Goal: Task Accomplishment & Management: Manage account settings

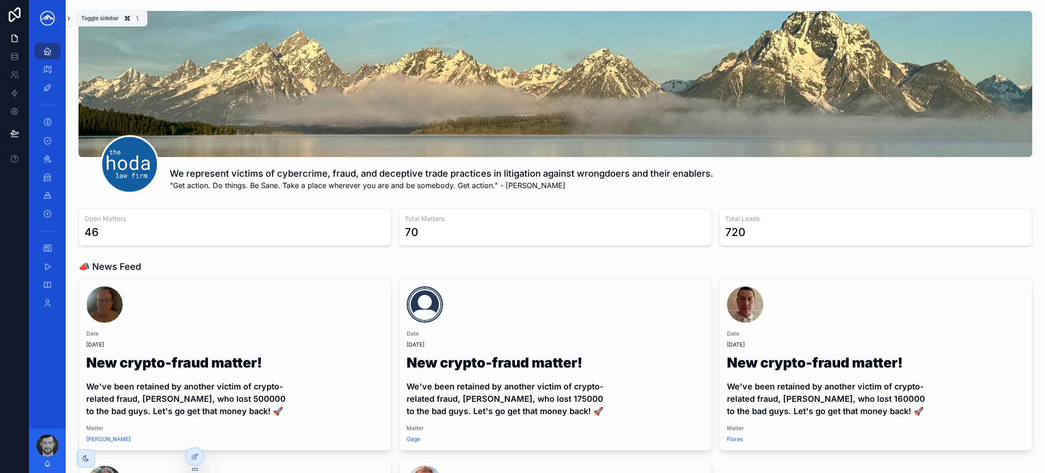
click at [71, 22] on button "scrollable content" at bounding box center [69, 18] width 6 height 15
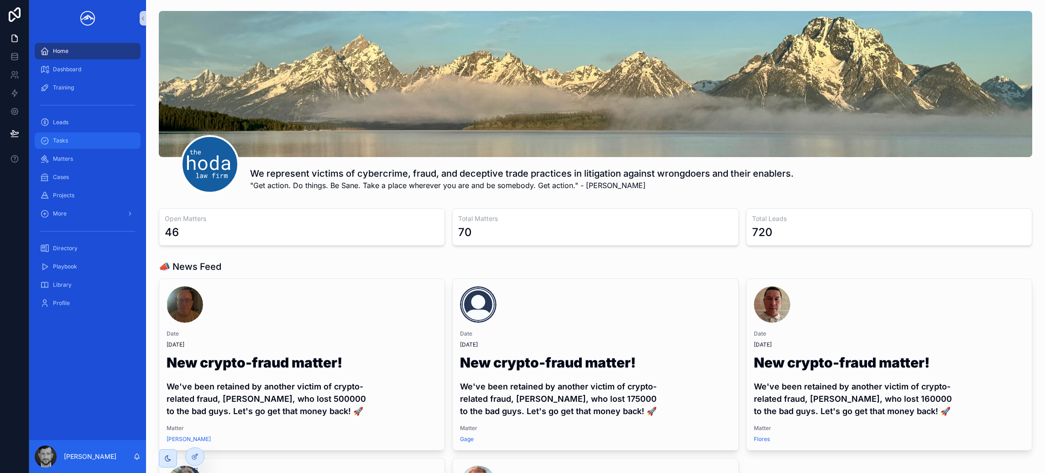
click at [79, 145] on div "Tasks" at bounding box center [87, 140] width 95 height 15
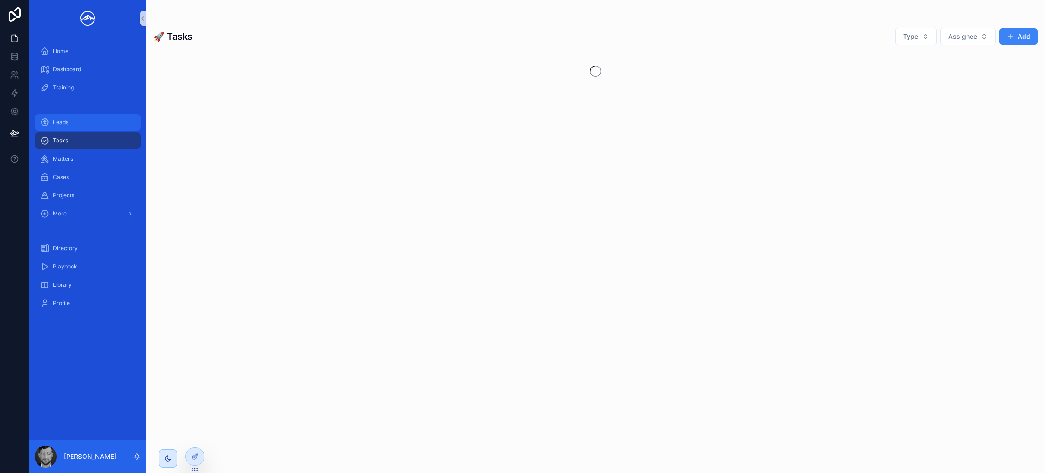
click at [85, 124] on div "Leads" at bounding box center [87, 122] width 95 height 15
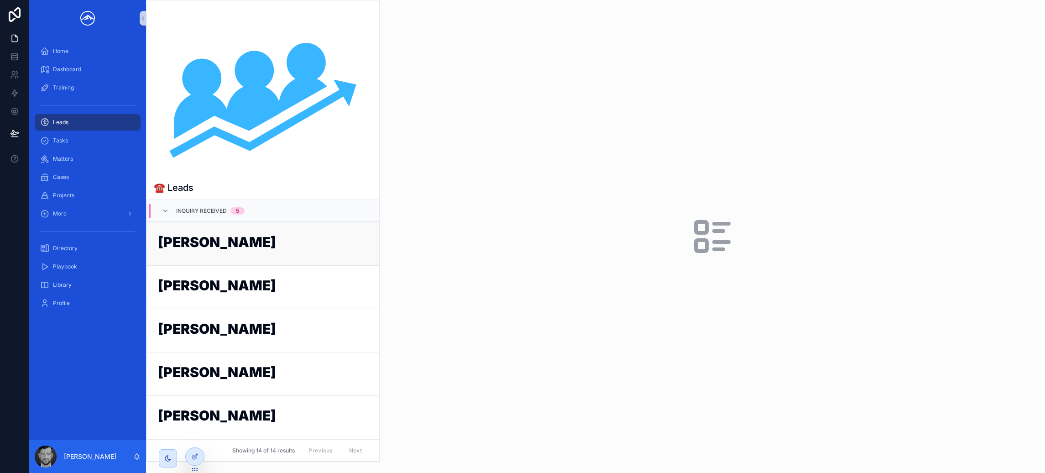
click at [245, 241] on h1 "[PERSON_NAME]" at bounding box center [263, 243] width 210 height 17
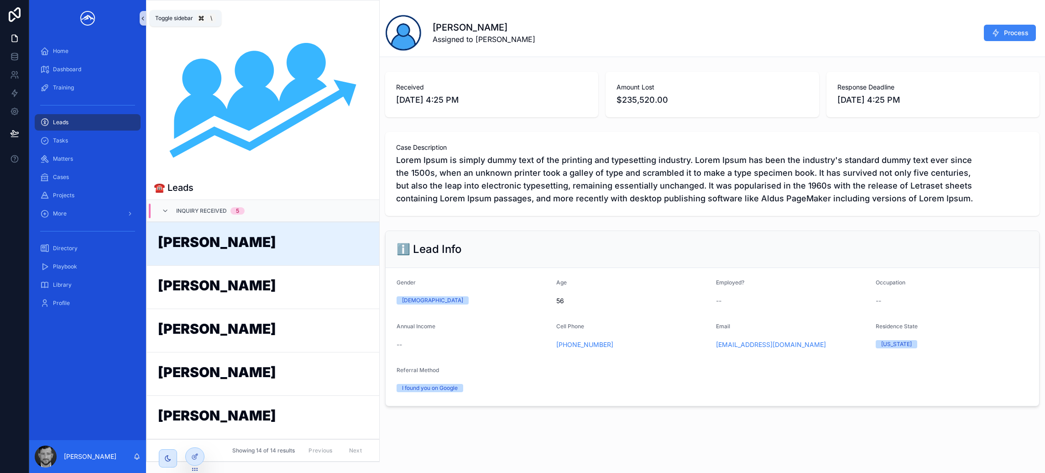
click at [142, 19] on icon "scrollable content" at bounding box center [143, 18] width 2 height 3
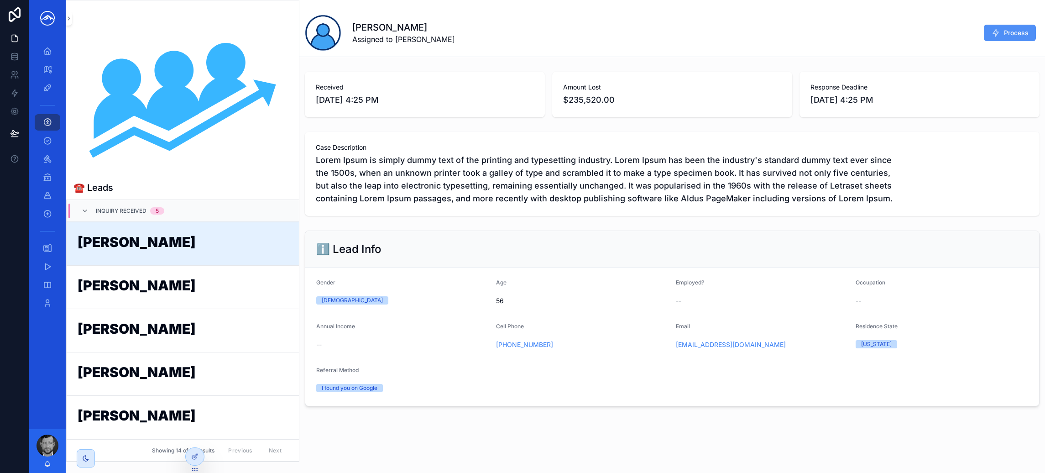
click at [996, 39] on button "Process" at bounding box center [1010, 33] width 52 height 16
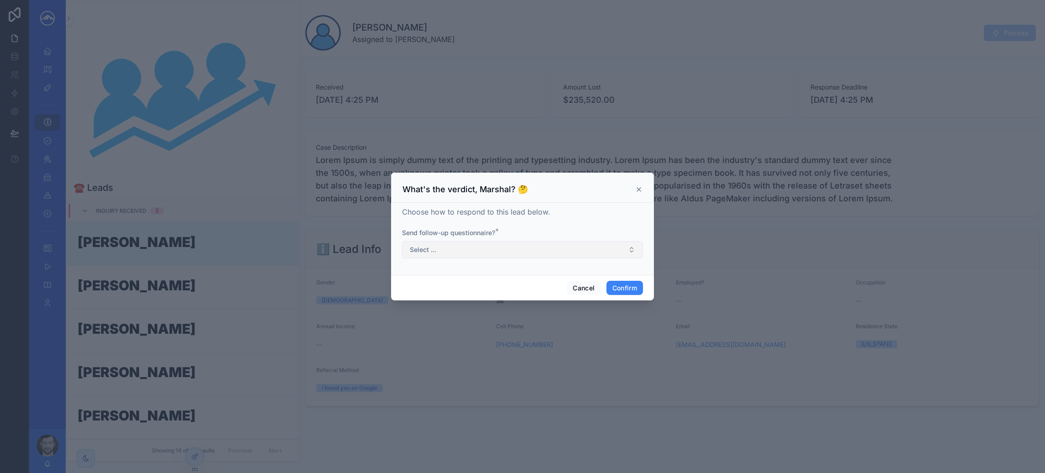
click at [537, 252] on button "Select ..." at bounding box center [522, 249] width 241 height 17
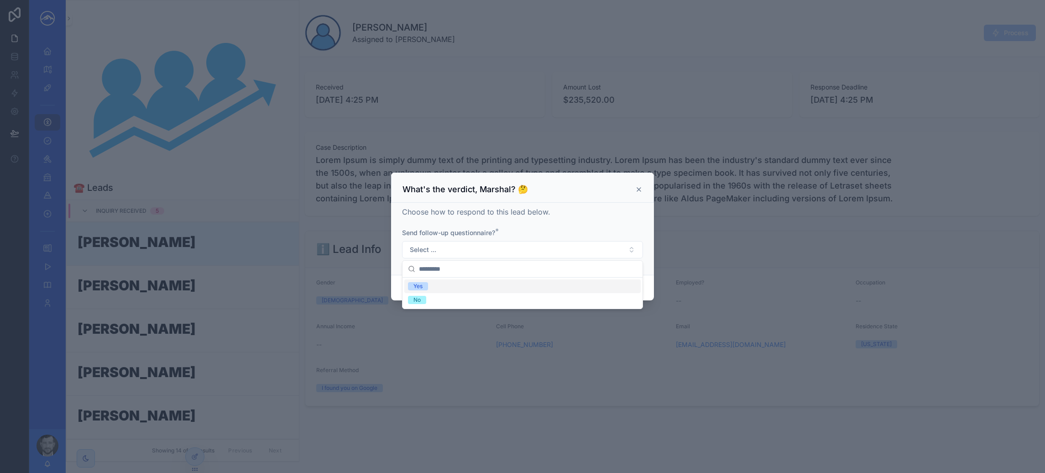
click at [514, 288] on div "Yes" at bounding box center [522, 286] width 236 height 14
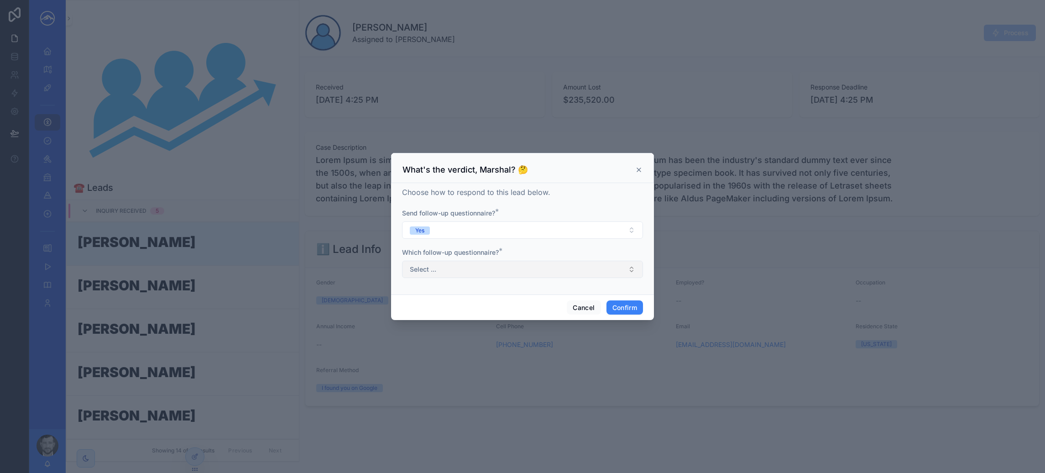
click at [549, 273] on button "Select ..." at bounding box center [522, 269] width 241 height 17
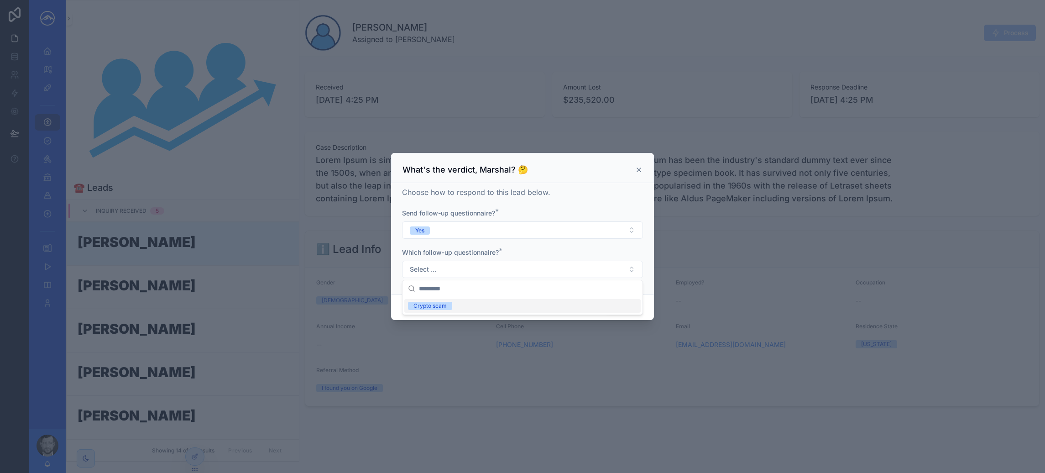
click at [530, 308] on div "Crypto scam" at bounding box center [522, 306] width 236 height 14
click at [619, 306] on button "Confirm" at bounding box center [625, 307] width 37 height 15
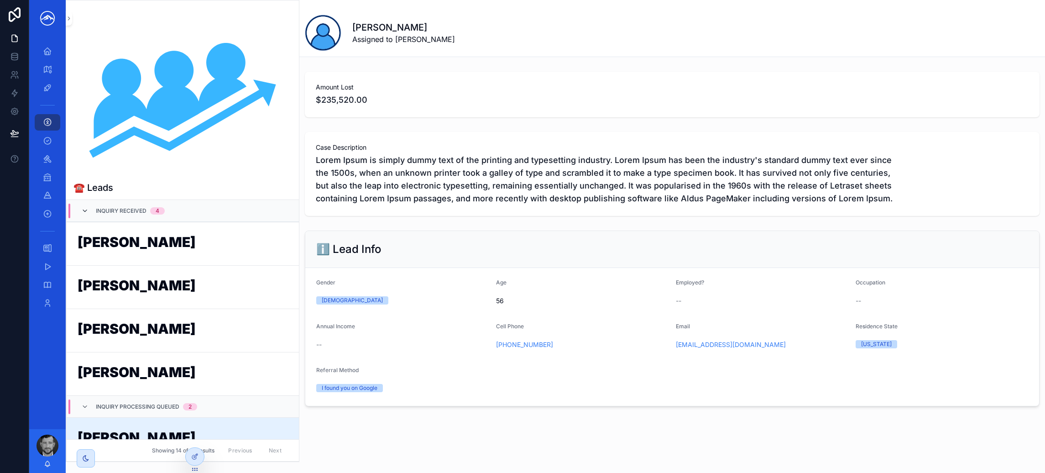
click at [84, 207] on icon "scrollable content" at bounding box center [84, 210] width 7 height 7
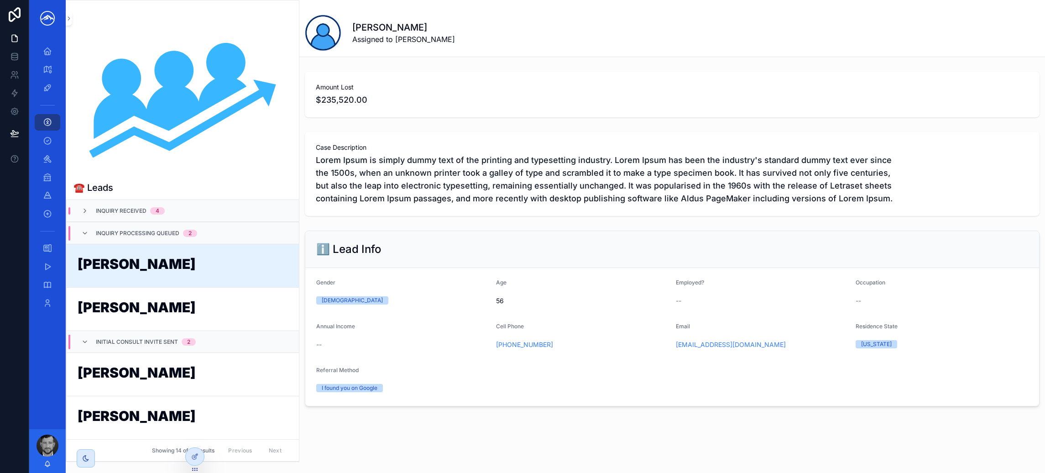
click at [84, 207] on icon "scrollable content" at bounding box center [84, 210] width 7 height 7
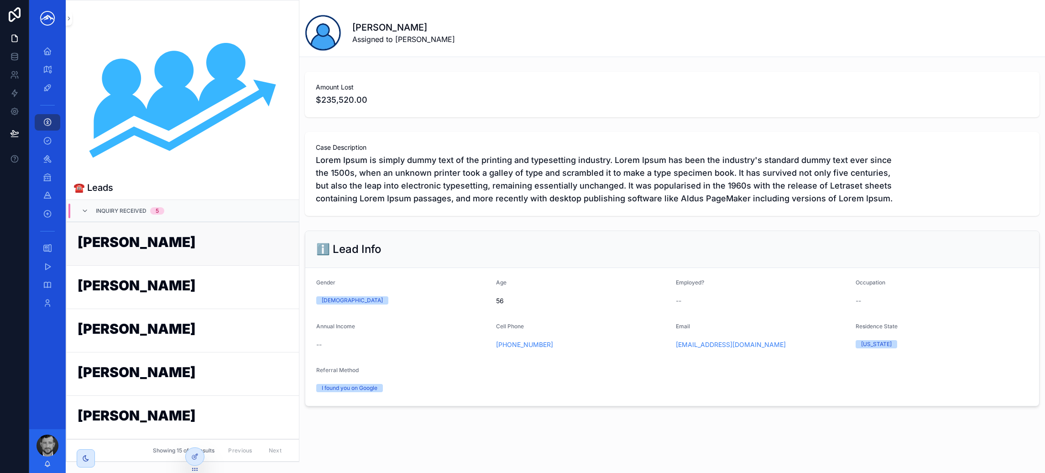
click at [186, 241] on h1 "[PERSON_NAME]" at bounding box center [183, 243] width 210 height 17
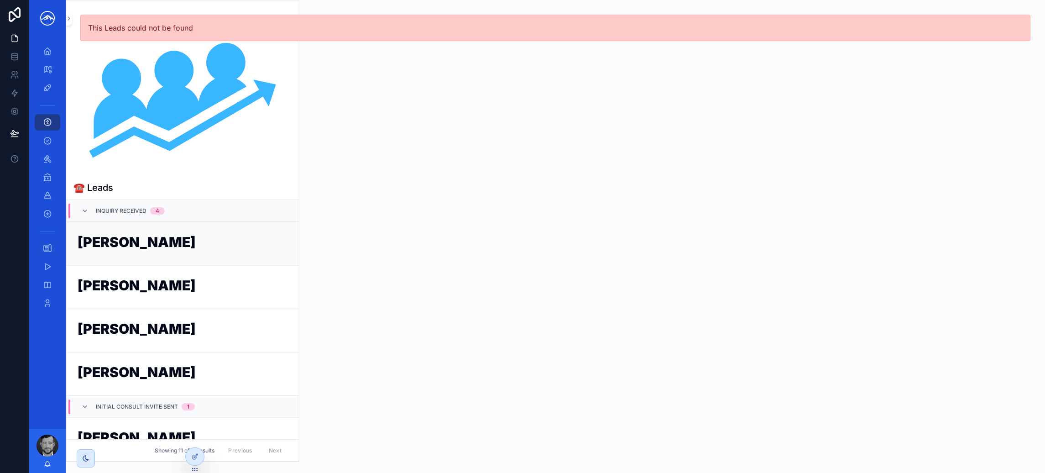
click at [186, 239] on h1 "[PERSON_NAME]" at bounding box center [183, 243] width 210 height 17
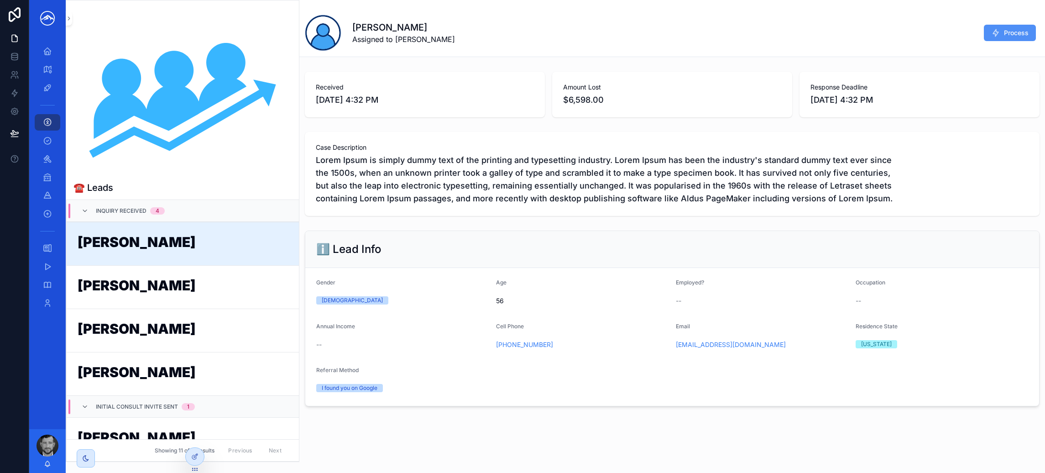
click at [1003, 35] on button "Process" at bounding box center [1010, 33] width 52 height 16
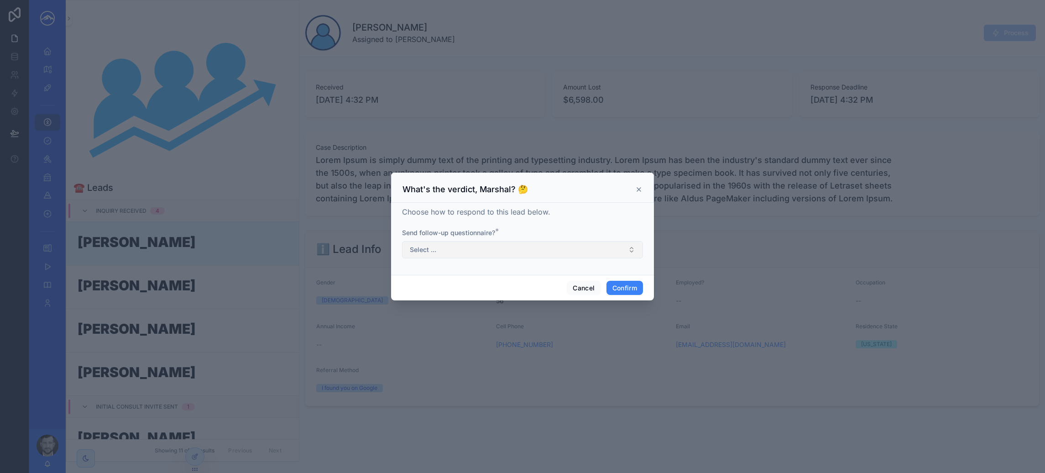
click at [491, 252] on button "Select ..." at bounding box center [522, 249] width 241 height 17
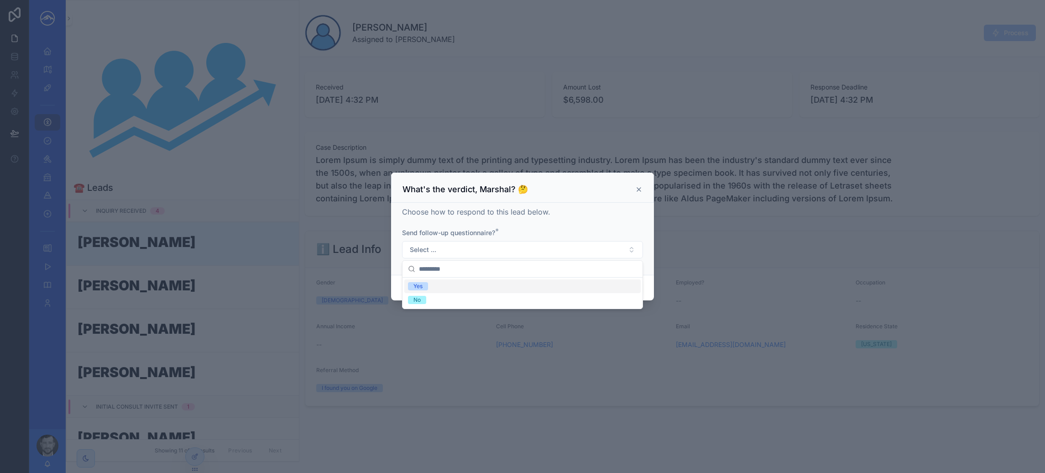
click at [471, 290] on div "Yes" at bounding box center [522, 286] width 236 height 14
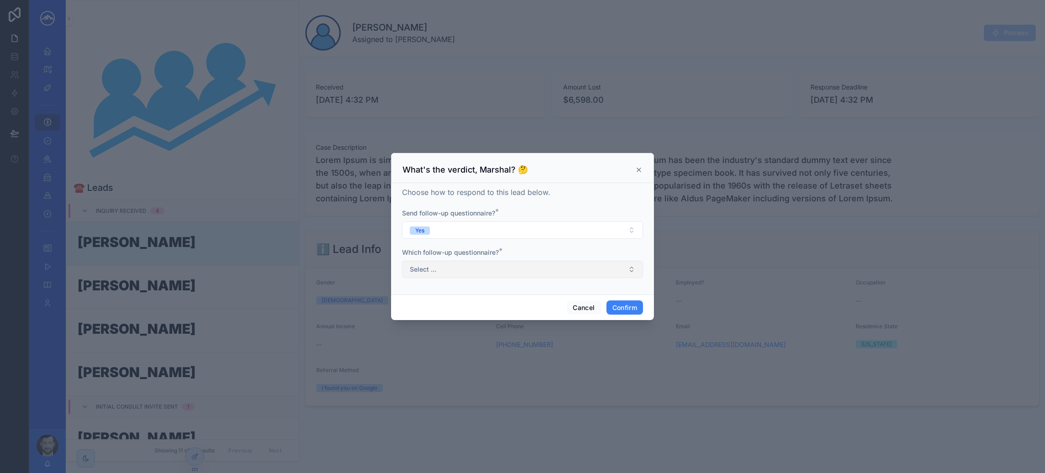
click at [491, 273] on button "Select ..." at bounding box center [522, 269] width 241 height 17
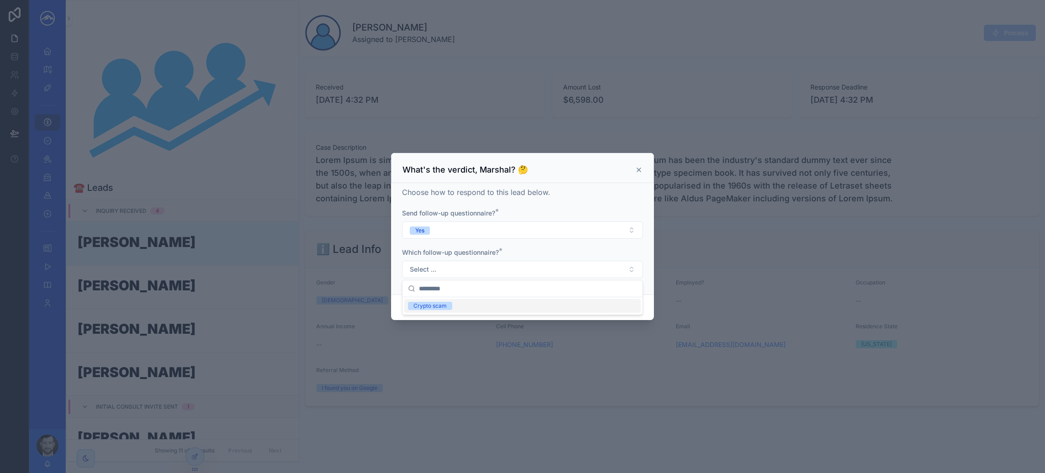
drag, startPoint x: 480, startPoint y: 304, endPoint x: 567, endPoint y: 293, distance: 88.3
click at [480, 304] on div "Crypto scam" at bounding box center [522, 306] width 236 height 14
click at [623, 305] on button "Confirm" at bounding box center [625, 307] width 37 height 15
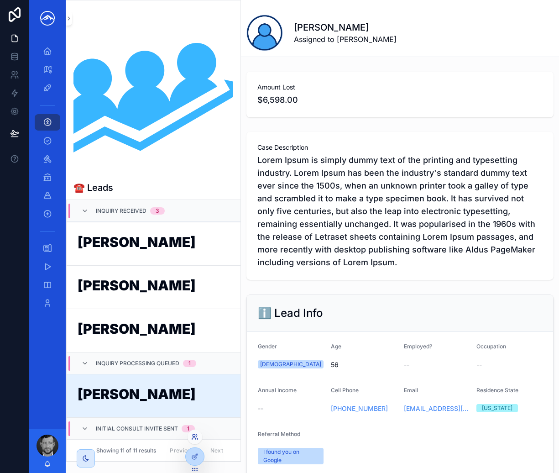
click at [195, 438] on icon at bounding box center [194, 436] width 7 height 7
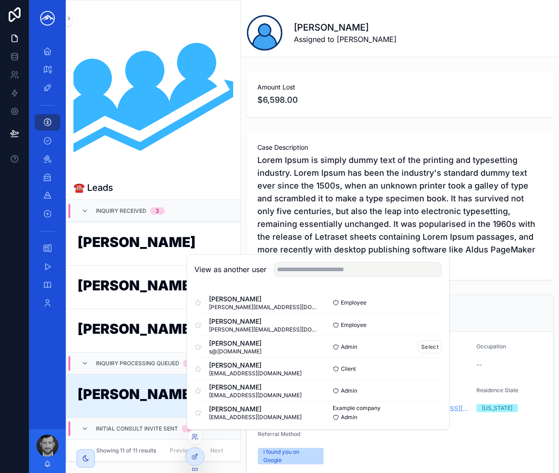
scroll to position [1, 0]
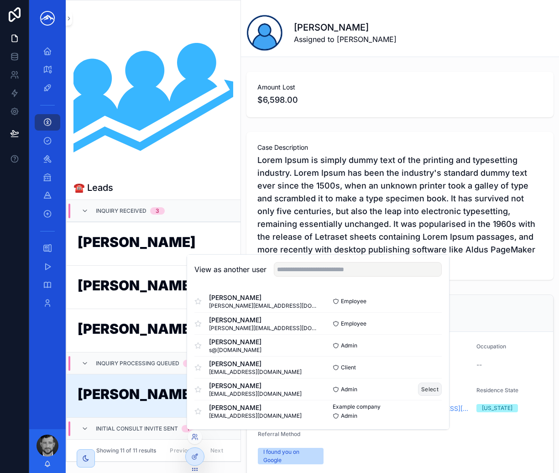
click at [420, 386] on button "Select" at bounding box center [430, 389] width 24 height 13
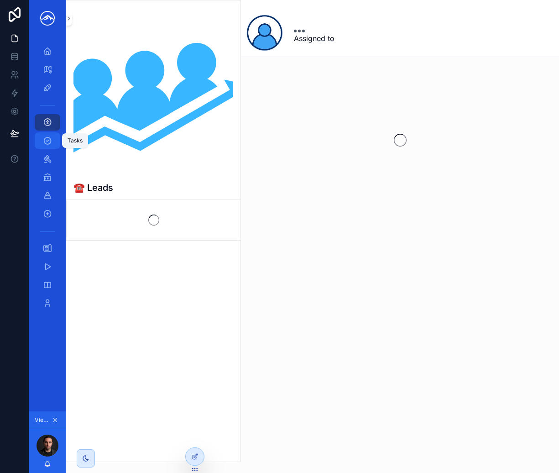
click at [44, 138] on icon "scrollable content" at bounding box center [47, 140] width 9 height 9
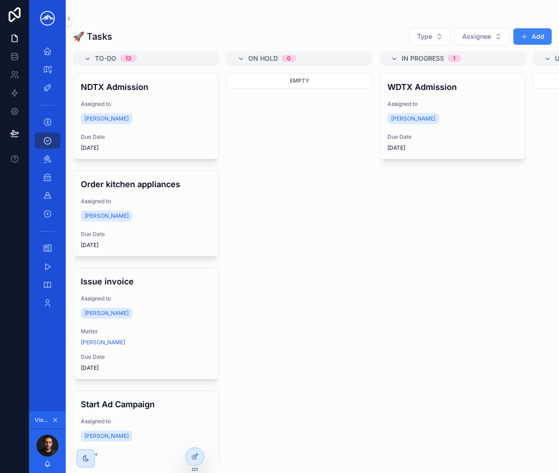
click at [452, 212] on div "WDTX Admission Assigned to Marshal Hoda Due Date 9/10/2025" at bounding box center [453, 267] width 146 height 389
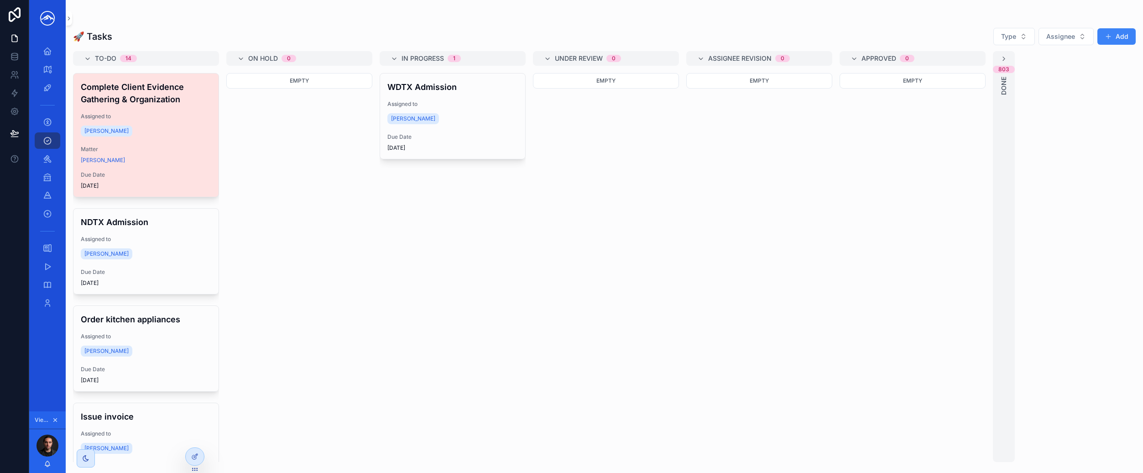
click at [183, 131] on div "Evan Cole" at bounding box center [146, 131] width 131 height 15
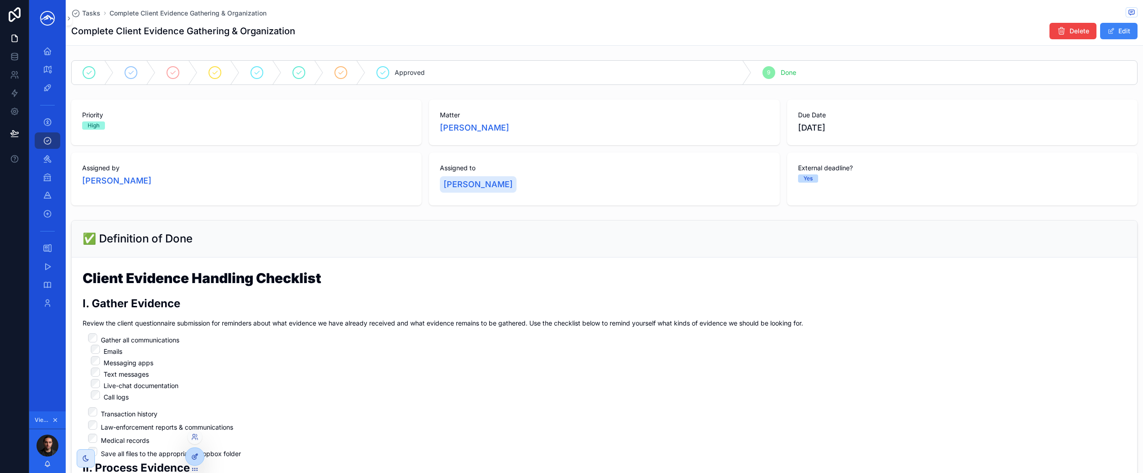
click at [196, 455] on icon at bounding box center [196, 454] width 1 height 1
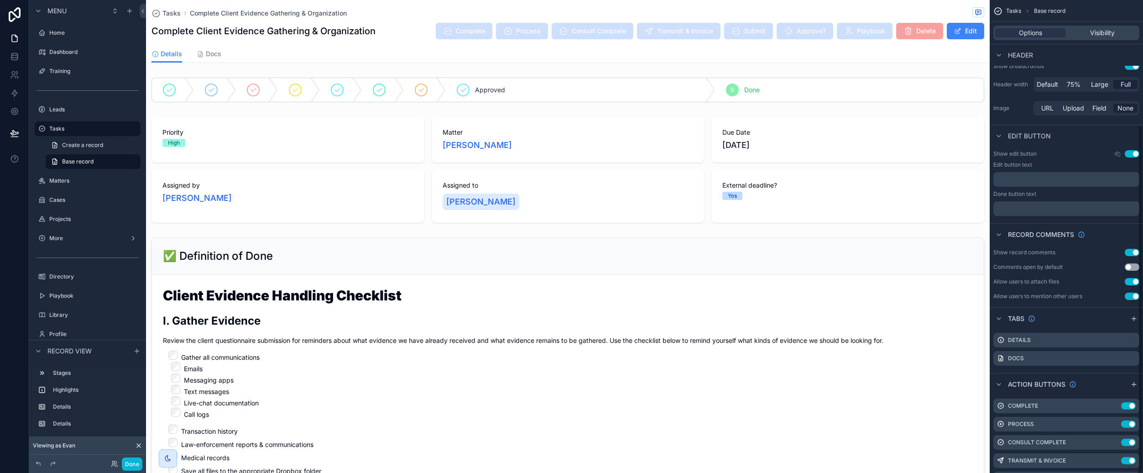
scroll to position [171, 0]
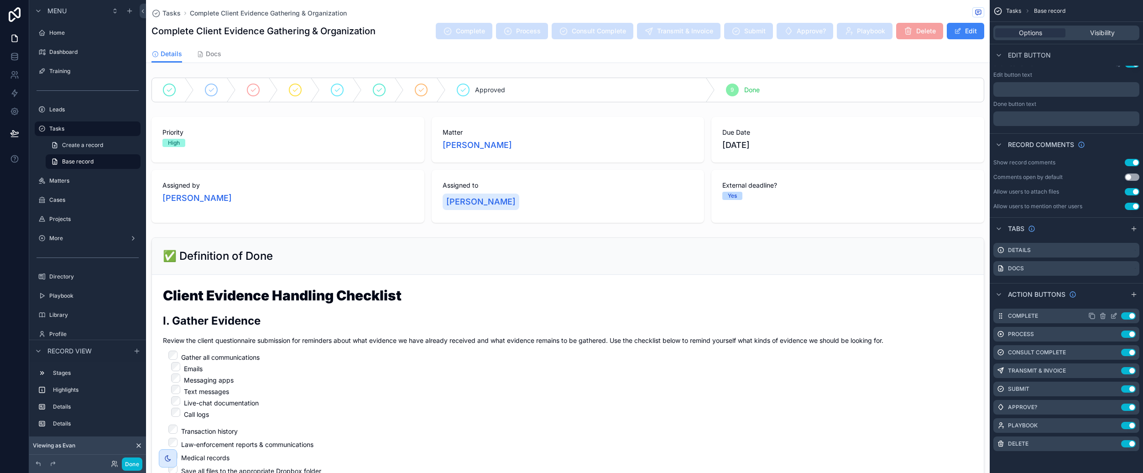
click at [559, 316] on icon "scrollable content" at bounding box center [1114, 315] width 7 height 7
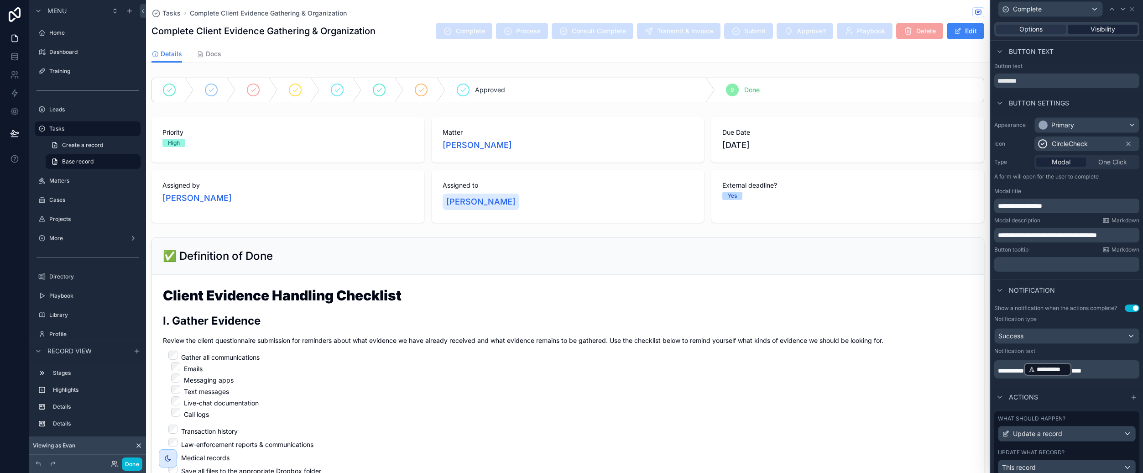
click at [559, 25] on span "Visibility" at bounding box center [1103, 29] width 25 height 9
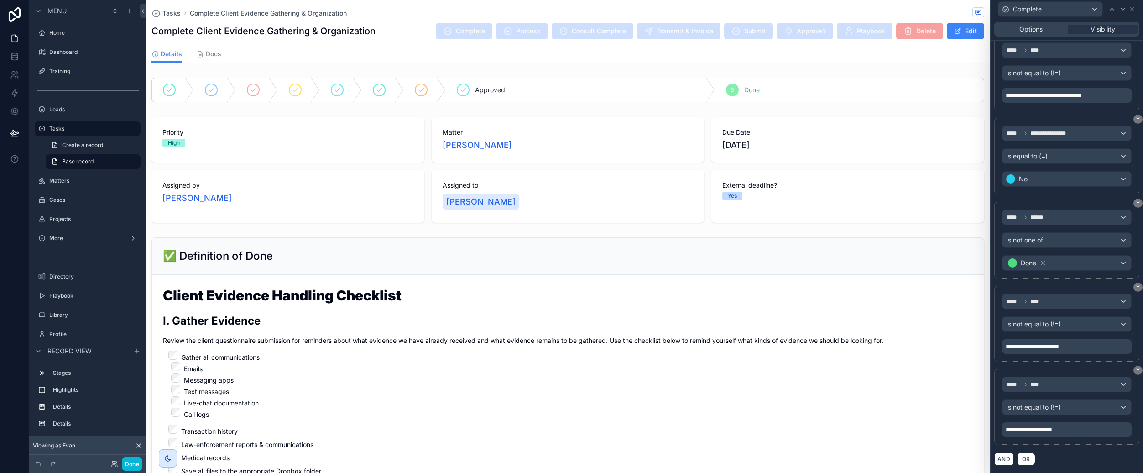
scroll to position [0, 0]
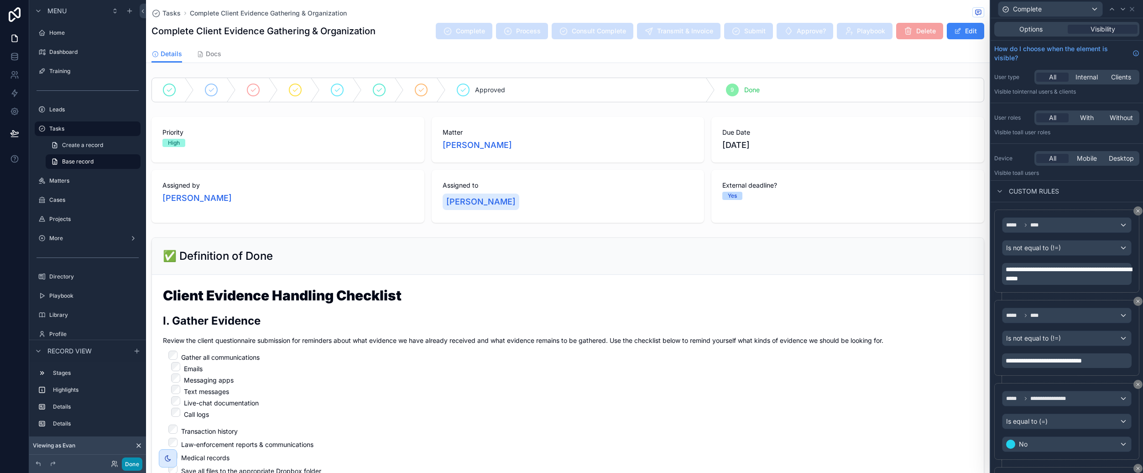
click at [138, 461] on button "Done" at bounding box center [132, 463] width 21 height 13
